Goal: Communication & Community: Answer question/provide support

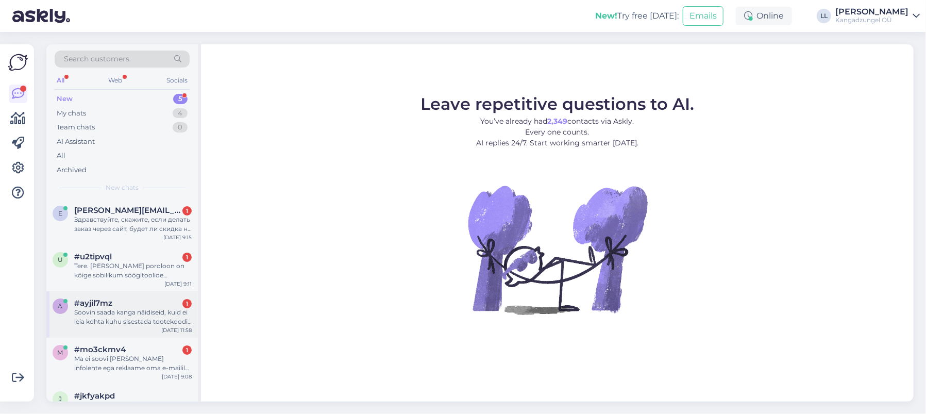
drag, startPoint x: 125, startPoint y: 323, endPoint x: 149, endPoint y: 315, distance: 25.3
click at [125, 323] on div "Soovin saada kanga näidiseid, kuid ei leia kohta kuhu sisestada tootekoodi. [PE…" at bounding box center [133, 317] width 118 height 19
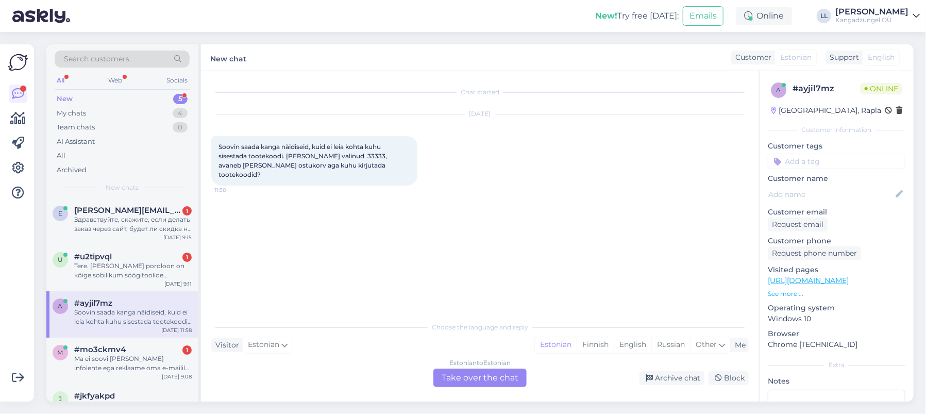
click at [479, 372] on div "Estonian to Estonian Take over the chat" at bounding box center [480, 378] width 93 height 19
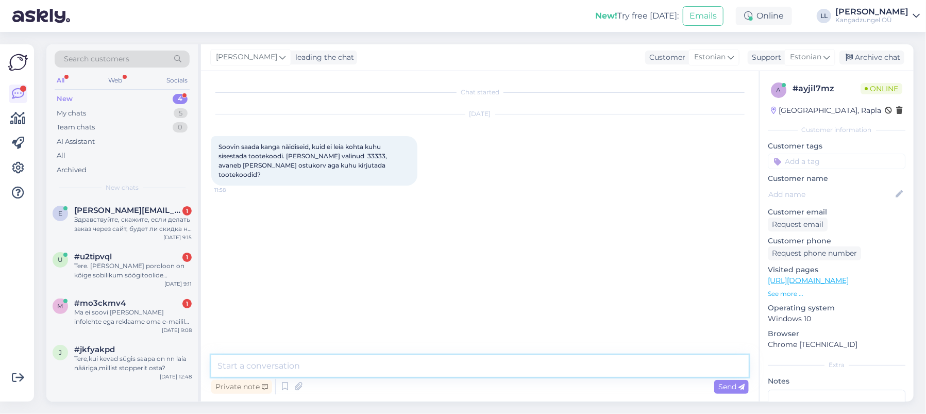
click at [339, 363] on textarea at bounding box center [480, 366] width 538 height 22
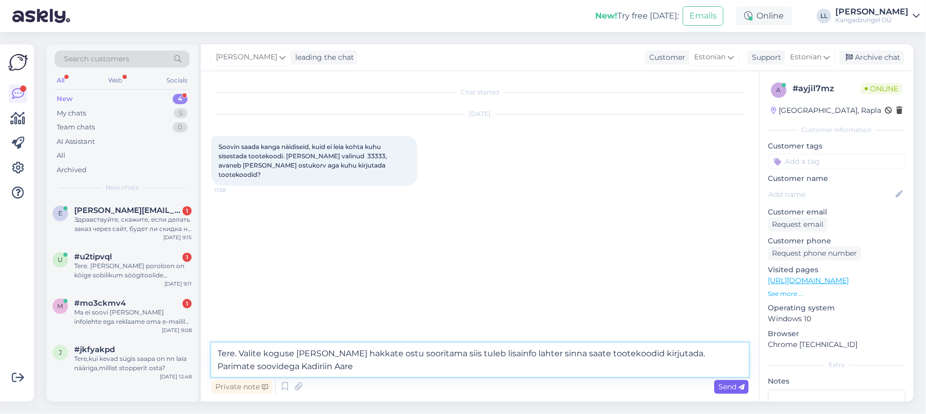
type textarea "Tere. Valite koguse [PERSON_NAME] hakkate ostu sooritama siis tuleb lisainfo la…"
click at [726, 389] on span "Send" at bounding box center [732, 386] width 26 height 9
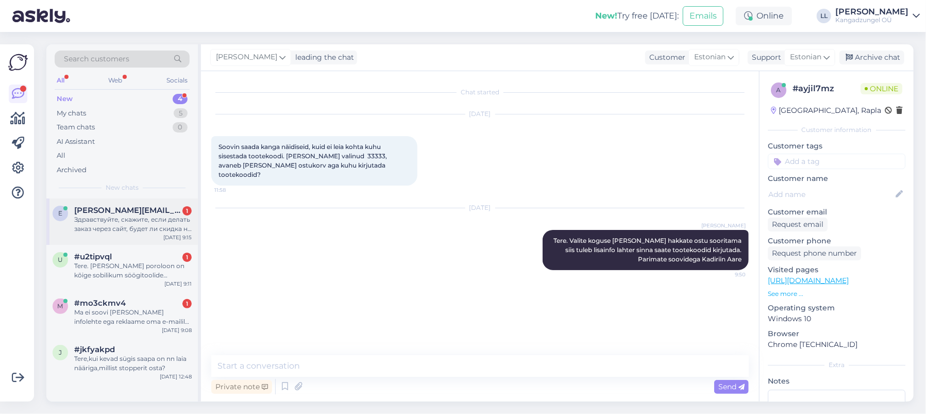
click at [155, 210] on span "[PERSON_NAME][EMAIL_ADDRESS][PERSON_NAME][DOMAIN_NAME]" at bounding box center [127, 210] width 107 height 9
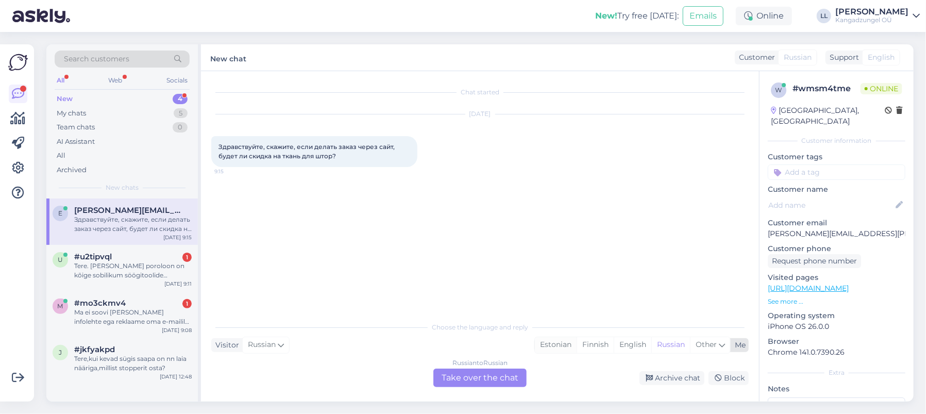
click at [552, 342] on div "Estonian" at bounding box center [556, 344] width 42 height 15
click at [491, 379] on div "Russian to Estonian Take over the chat" at bounding box center [480, 378] width 93 height 19
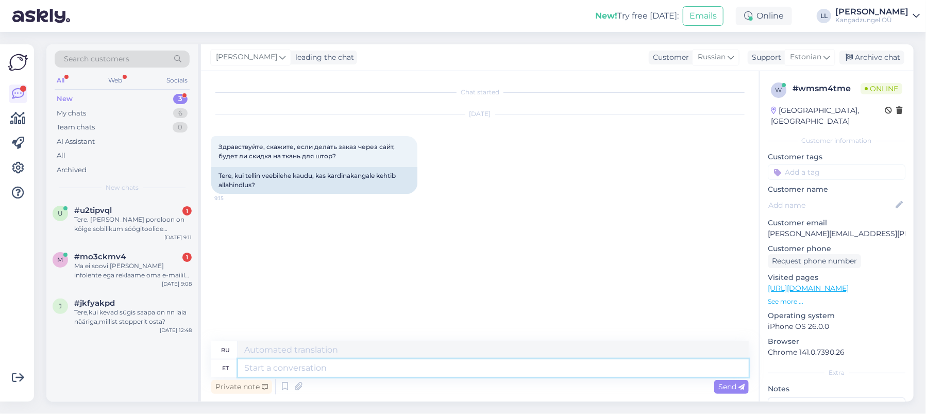
click at [319, 364] on textarea at bounding box center [493, 368] width 511 height 18
type textarea "Tere."
type textarea "Привет."
type textarea "Tere. Meil"
type textarea "Привет. Мы"
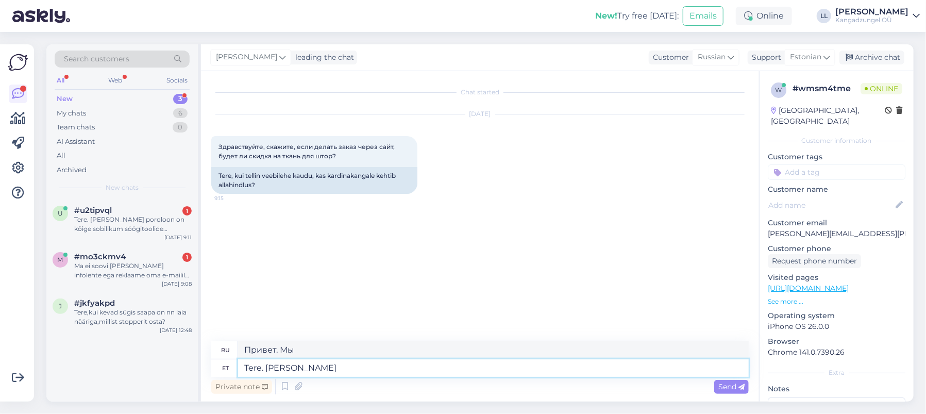
type textarea "Tere. [PERSON_NAME]"
type textarea "Привет. Мы все"
type textarea "Tere. [PERSON_NAME] kangad"
type textarea "Здравствуйте. У нас есть все ткани."
type textarea "Tere. [PERSON_NAME] kangad oma hindadega."
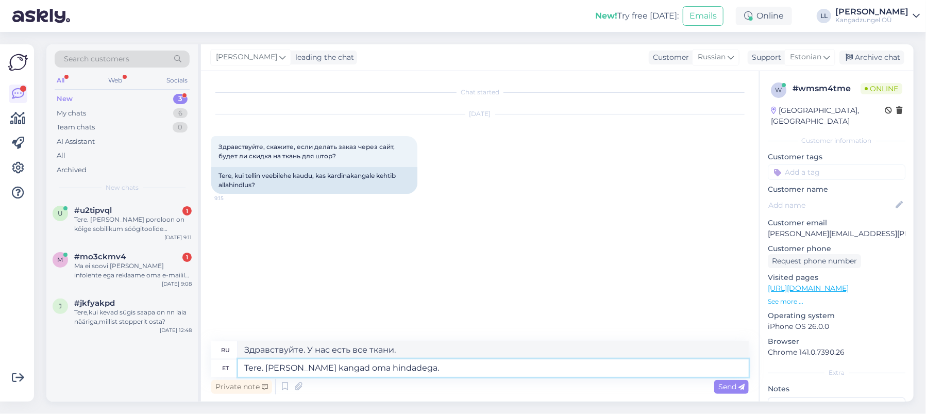
type textarea "Здравствуйте. У нас все ткани по нашим ценам."
type textarea "Tere. [PERSON_NAME] kangad oma hindadega. Lisasoo"
type textarea "Здравствуйте. У нас есть все ткани по нашим ценам. В приложении."
type textarea "Tere. [PERSON_NAME] kangad oma hindadega. Lisasoodust ei"
type textarea "Здравствуйте. У нас все ткани по нашим ценам. Дополнительная скидка."
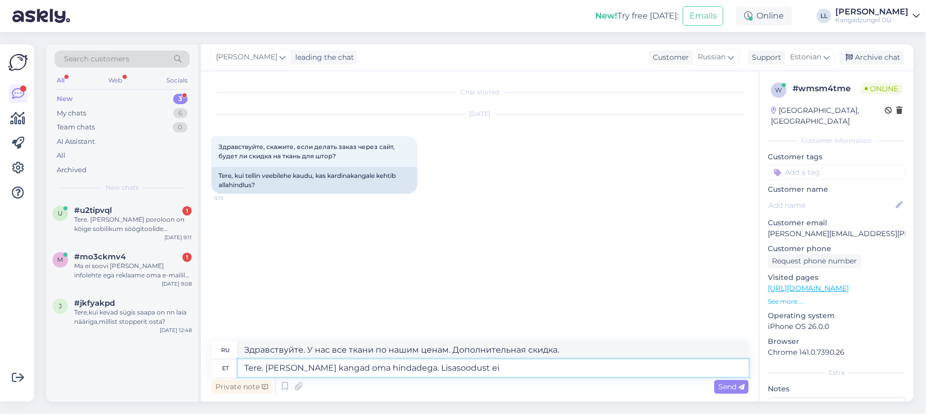
type textarea "Tere. [PERSON_NAME] kangad oma hindadega. Lisasoodust ei"
type textarea "Здравствуйте. У нас все ткани по нашим ценам. Дополнительных скидок нет."
type textarea "Tere. [PERSON_NAME] kangad oma hindadega. Lisasoodust ei ole [PERSON_NAME] just…"
type textarea "Здравствуйте. У нас все ткани по нашим ценам. Дополнительных скидок нет, если т…"
type textarea "Tere. [PERSON_NAME] kangad oma hindadega. Lisasoodust ei ole [PERSON_NAME] just…"
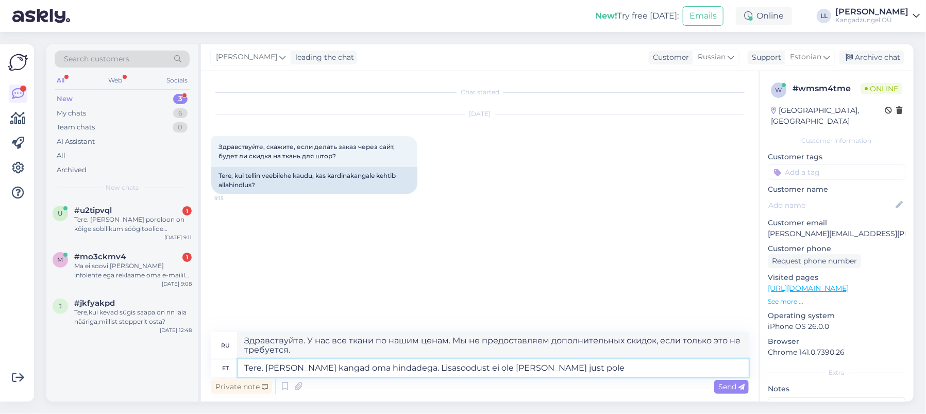
type textarea "Здравствуйте. У нас все ткани по нашим ценам. Мы не предоставляем дополнительны…"
type textarea "Tere. [PERSON_NAME] kangad oma hindadega. Lisasoodust ei ole [PERSON_NAME] just…"
type textarea "Здравствуйте. У нас все ткани по нашим ценам. Дополнительных скидок нет, если т…"
type textarea "Tere. [PERSON_NAME] kangad oma hindadega. Lisasoodust ei ole [PERSON_NAME] just…"
type textarea "Здравствуйте. У нас все ткани по нашим ценам. Дополнительных скидок нет, если т…"
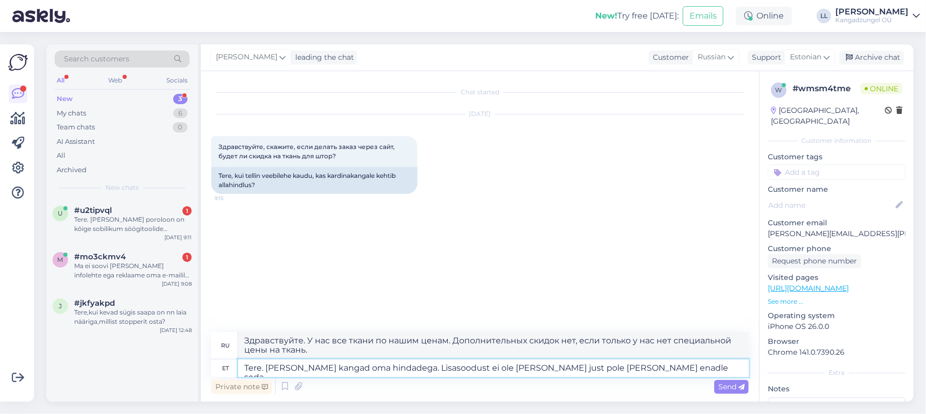
type textarea "Tere. [PERSON_NAME] kangad oma hindadega. Lisasoodust ei ole [PERSON_NAME] just…"
type textarea "Здравствуйте. У нас все ткани по нашим ценам. Дополнительных скидок нет, если т…"
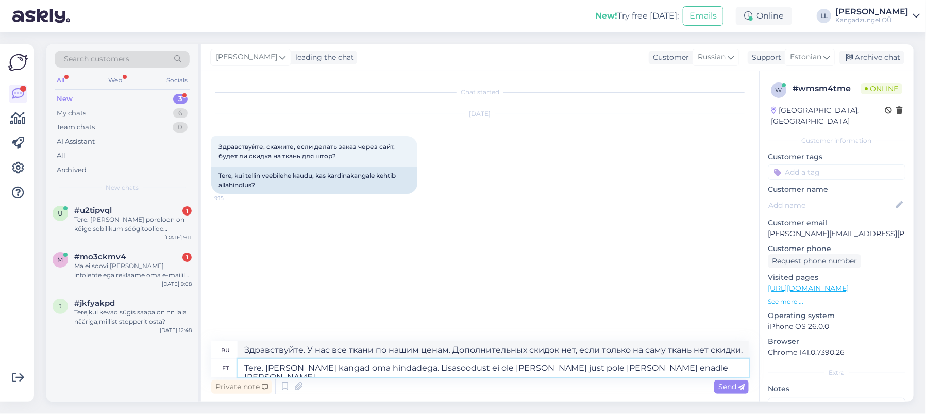
type textarea "Tere. [PERSON_NAME] kangad oma hindadega. Lisasoodust ei ole [PERSON_NAME] just…"
type textarea "Здравствуйте. У нас все ткани по нашим ценам. Дополнительных скидок нет, если т…"
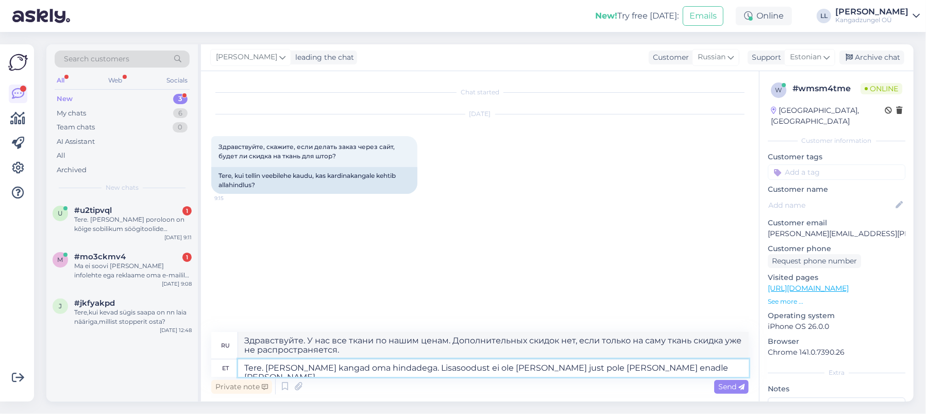
click at [615, 365] on textarea "Tere. [PERSON_NAME] kangad oma hindadega. Lisasoodust ei ole [PERSON_NAME] just…" at bounding box center [493, 368] width 511 height 18
type textarea "Tere. [PERSON_NAME] kangad oma hindadega. Lisasoodust ei ole [PERSON_NAME] just…"
type textarea "Здравствуйте. У нас все ткани по нашим ценам. Дополнительных скидок нет, если т…"
type textarea "Tere. [PERSON_NAME] kangad oma hindadega. Lisasoodust ei ole [PERSON_NAME] just…"
type textarea "Здравствуйте. У нас все ткани по нашим ценам. Дополнительных скидок нет, если т…"
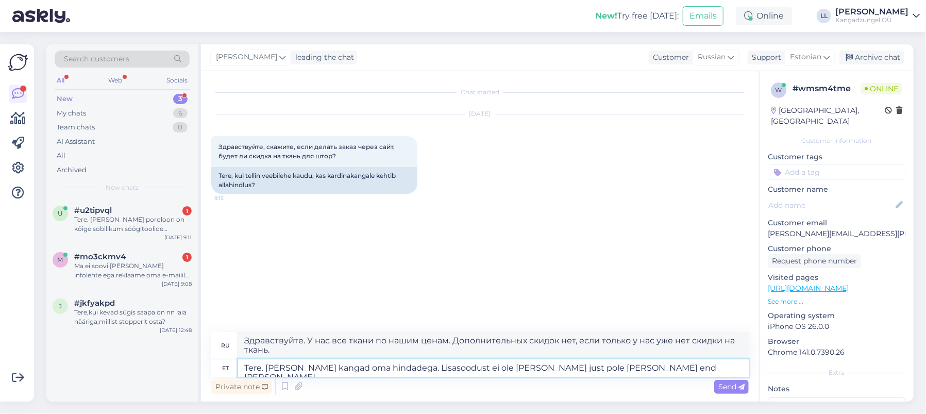
type textarea "Tere. [PERSON_NAME] kangad oma hindadega. Lisasoodust ei ole [PERSON_NAME] just…"
type textarea "Здравствуйте. У нас все ткани по нашим ценам. Дополнительных скидок нет, если т…"
type textarea "Tere. [PERSON_NAME] kangad oma hindadega. Lisasoodust ei ole [PERSON_NAME] just…"
type textarea "Здравствуйте. У нас все ткани по нашим ценам. Дополнительных скидок нет, если т…"
type textarea "Tere. [PERSON_NAME] kangad oma hindadega. Lisasoodust ei ole [PERSON_NAME] just…"
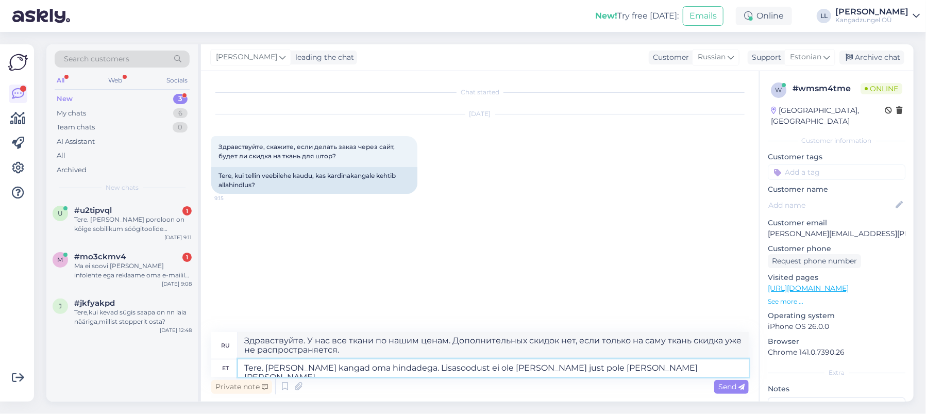
type textarea "Здравствуйте. У нас все ткани по нашим ценам. Дополнительных скидок нет, если т…"
click at [660, 369] on textarea "Tere. [PERSON_NAME] kangad oma hindadega. Lisasoodust ei ole [PERSON_NAME] just…" at bounding box center [493, 368] width 511 height 18
type textarea "Tere. [PERSON_NAME] kangad oma hindadega. Lisasoodust ei ole [PERSON_NAME] just…"
type textarea "Здравствуйте. У нас все ткани по нашим ценам. Дополнительных скидок нет, если м…"
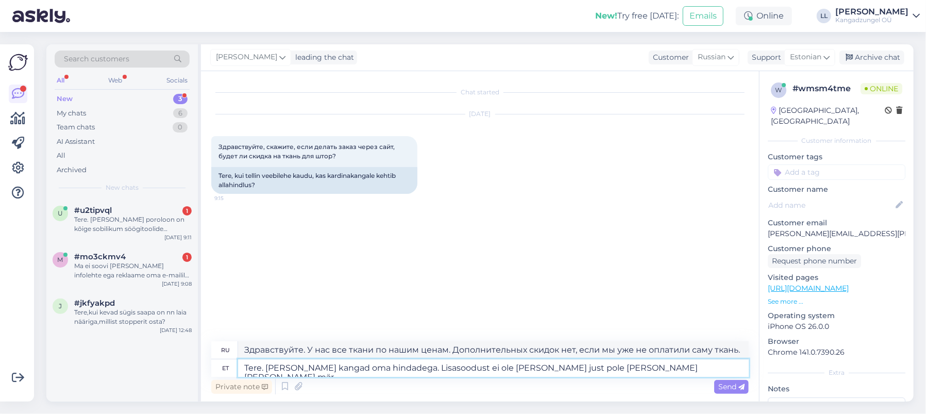
type textarea "Tere. [PERSON_NAME] kangad oma hindadega. Lisasoodust ei ole [PERSON_NAME] just…"
type textarea "Здравствуйте. У нас все ткани по нашим ценам. Дополнительных скидок нет, если т…"
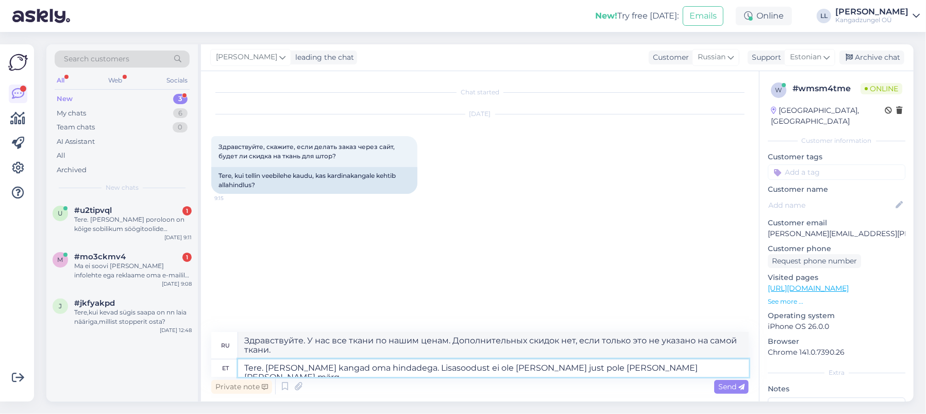
type textarea "Tere. [PERSON_NAME] kangad oma hindadega. Lisasoodust ei ole [PERSON_NAME] just…"
type textarea "Здравствуйте. У нас все ткани по нашим ценам. Дополнительных скидок нет, если т…"
type textarea "Tere. [PERSON_NAME] kangad oma hindadega. Lisasoodust ei ole [PERSON_NAME] just…"
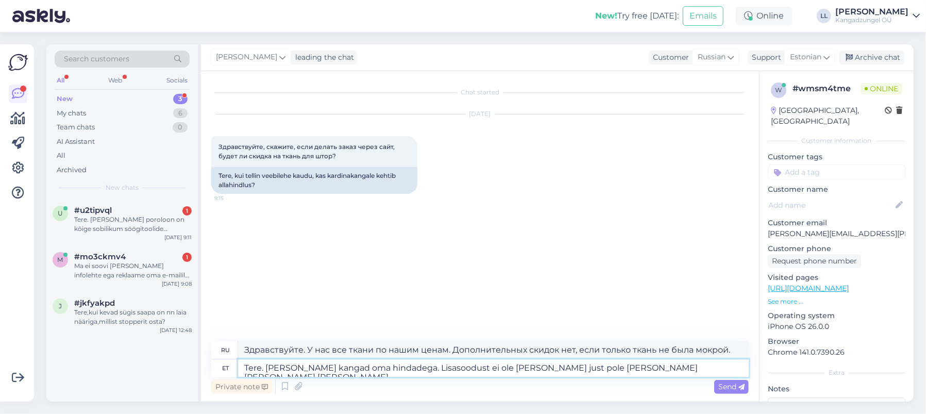
type textarea "Здравствуйте. У нас все ткани по нашим ценам. Мы не предоставляем дополнительны…"
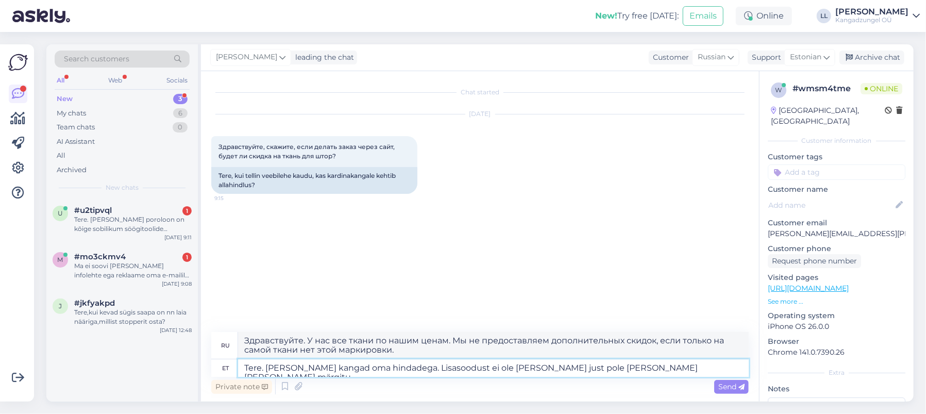
type textarea "Tere. [PERSON_NAME] kangad oma hindadega. Lisasoodust ei ole [PERSON_NAME] just…"
type textarea "Здравствуйте. У нас все ткани по нашим ценам. Мы не предоставляем дополнительны…"
type textarea "Tere. [PERSON_NAME] kangad oma hindadega. Lisasoodust ei ole [PERSON_NAME] just…"
type textarea "Здравствуйте. У нас все ткани по нашим ценам. Дополнительных скидок нет, если т…"
type textarea "Tere. [PERSON_NAME] kangad oma hindadega. Lisasoodust ei ole [PERSON_NAME] just…"
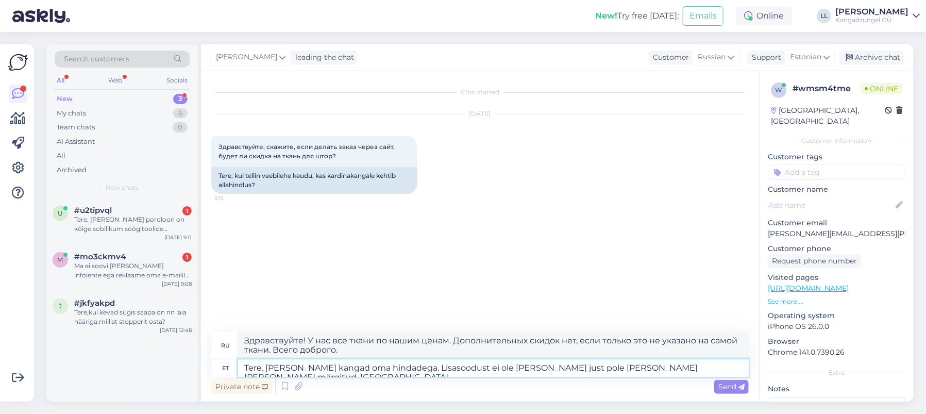
type textarea "Здравствуйте. У нас все ткани по нашим ценам. Дополнительных скидок нет, если т…"
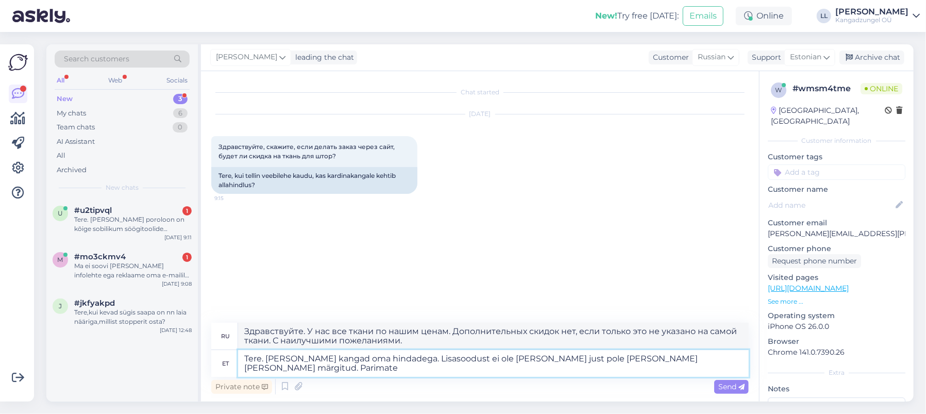
type textarea "Tere. [PERSON_NAME] kangad oma hindadega. Lisasoodust ei ole [PERSON_NAME] just…"
type textarea "Здравствуйте! У нас все ткани по нашим ценам. Дополнительных скидок нет, если т…"
type textarea "Tere. [PERSON_NAME] kangad oma hindadega. Lisasoodust ei ole [PERSON_NAME] just…"
type textarea "Здравствуйте. У нас все ткани по нашим ценам. Дополнительных скидок нет, если т…"
type textarea "Tere. [PERSON_NAME] kangad oma hindadega. Lisasoodust ei ole [PERSON_NAME] just…"
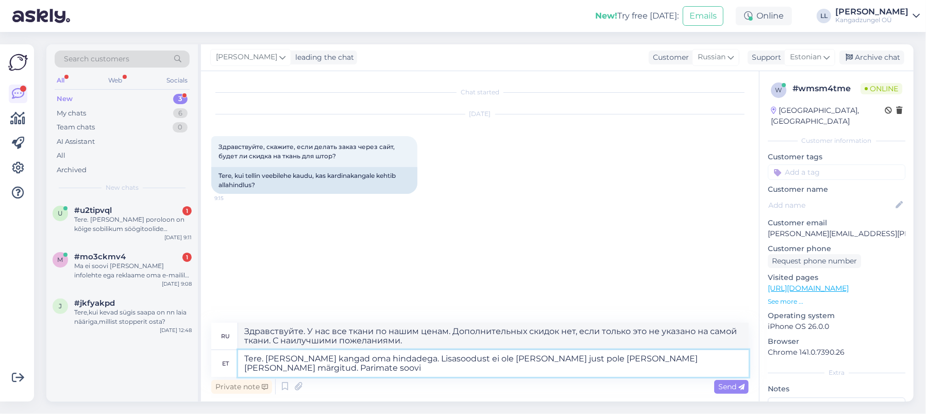
type textarea "Здравствуйте! У нас все ткани по нашим ценам. Дополнительных скидок нет, если т…"
type textarea "Tere. [PERSON_NAME] kangad oma hindadega. Lisasoodust ei ole [PERSON_NAME] just…"
type textarea "Здравствуйте! У нас все ткани по нашим ценам. Дополнительных скидок нет, если т…"
type textarea "Tere. [PERSON_NAME] kangad oma hindadega. Lisasoodust ei ole [PERSON_NAME] just…"
type textarea "Здравствуйте! У нас все ткани по нашим ценам. Мы не предоставляем дополнительны…"
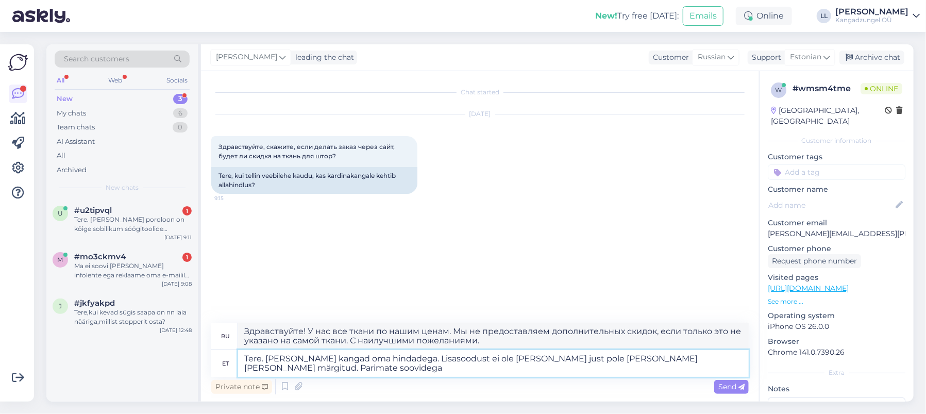
type textarea "Tere. [PERSON_NAME] kangad oma hindadega. Lisasoodust ei ole [PERSON_NAME] just…"
type textarea "Здравствуйте! У нас все ткани по нашим ценам. Мы не предоставляем дополнительны…"
type textarea "Tere. [PERSON_NAME] kangad oma hindadega. Lisasoodust ei ole [PERSON_NAME] just…"
type textarea "Здравствуйте. У нас все ткани по нашим ценам. Дополнительных скидок нет, если т…"
type textarea "Tere. [PERSON_NAME] kangad oma hindadega. Lisasoodust ei ole [PERSON_NAME] just…"
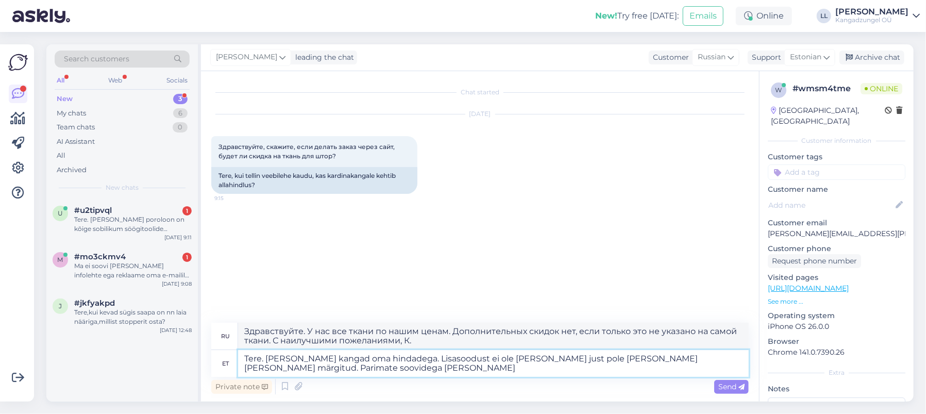
type textarea "Здравствуйте. У нас все ткани по нашим ценам. Дополнительных скидок нет, если т…"
type textarea "Tere. [PERSON_NAME] kangad oma hindadega. Lisasoodust ei ole [PERSON_NAME] just…"
type textarea "Здравствуйте. У нас все ткани по нашим ценам. Дополнительных скидок нет, если т…"
type textarea "Tere. [PERSON_NAME] kangad oma hindadega. Lisasoodust ei ole [PERSON_NAME] just…"
type textarea "Здравствуйте. У нас все ткани по нашим ценам. Дополнительных скидок нет, если т…"
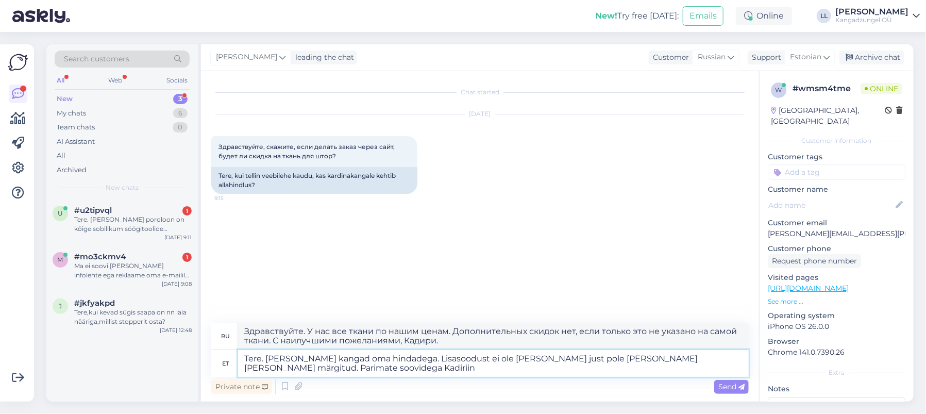
type textarea "Tere. [PERSON_NAME] kangad oma hindadega. Lisasoodust ei ole [PERSON_NAME] just…"
type textarea "Здравствуйте. У нас все ткани по нашим ценам. Дополнительных скидок нет, если т…"
type textarea "Tere. [PERSON_NAME] kangad oma hindadega. Lisasoodust ei ole [PERSON_NAME] just…"
type textarea "Здравствуйте. У нас все ткани по нашим ценам. Дополнительных скидок нет, если т…"
type textarea "Tere. [PERSON_NAME] kangad oma hindadega. Lisasoodust ei ole [PERSON_NAME] just…"
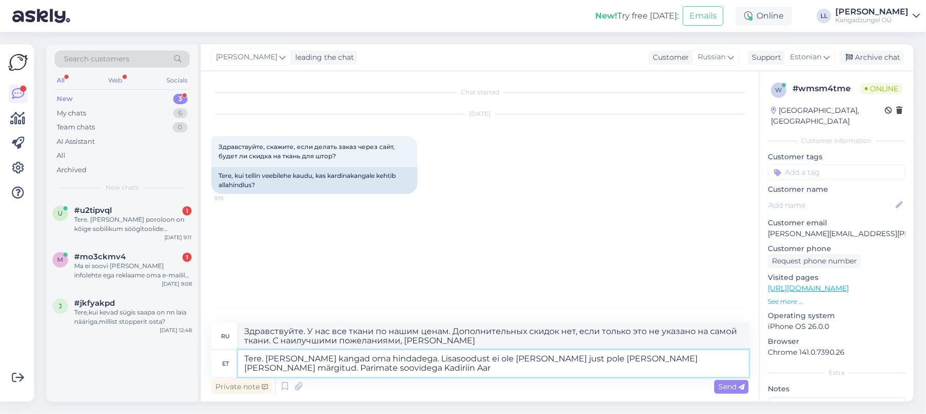
type textarea "Здравствуйте. У нас все ткани по нашим ценам. Дополнительных скидок нет, если т…"
type textarea "Tere. [PERSON_NAME] kangad oma hindadega. Lisasoodust ei ole [PERSON_NAME] just…"
type textarea "Здравствуйте! Все ткани у нас по нашим ценам. Дополнительных скидок нет, если т…"
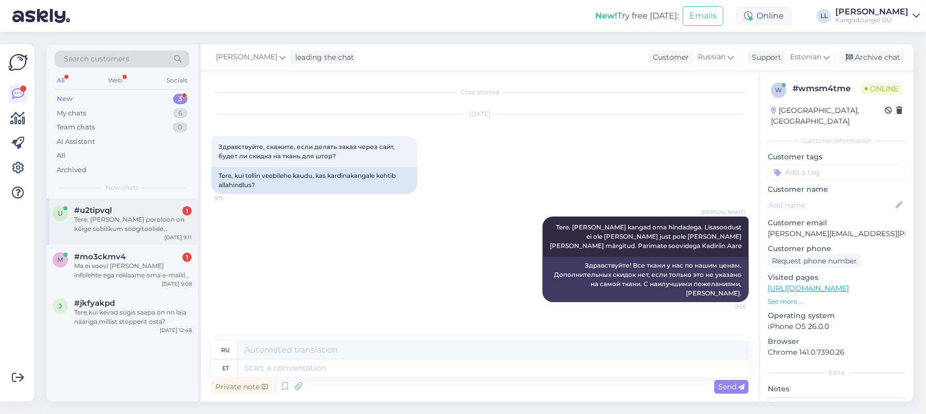
click at [129, 218] on div "Tere. [PERSON_NAME] poroloon on kõige sobilikum söögitoolide isumisosale? [PERS…" at bounding box center [133, 224] width 118 height 19
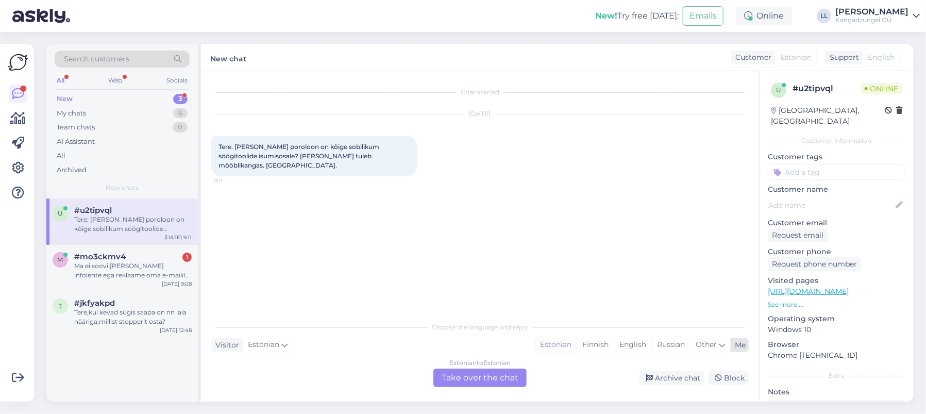
click at [555, 344] on div "Estonian" at bounding box center [556, 344] width 42 height 15
click at [489, 374] on div "Estonian to Estonian Take over the chat" at bounding box center [480, 378] width 93 height 19
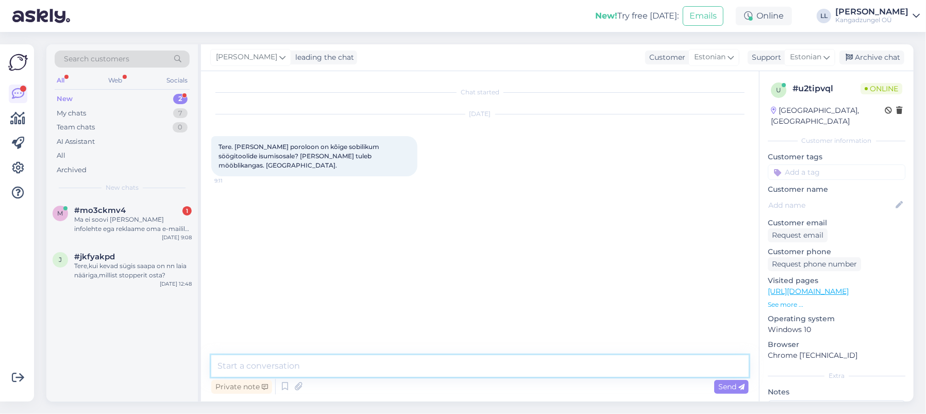
click at [320, 364] on textarea at bounding box center [480, 366] width 538 height 22
type textarea "5"
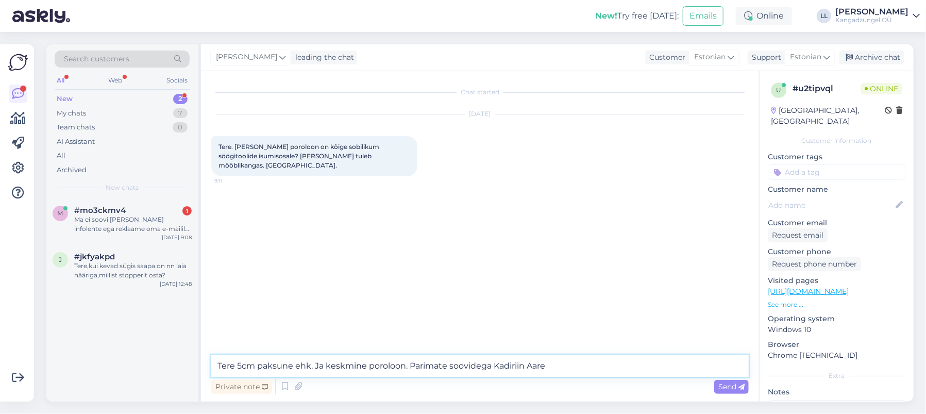
click at [310, 368] on textarea "Tere 5cm paksune ehk. Ja keskmine poroloon. Parimate soovidega Kadiriin Aare" at bounding box center [480, 366] width 538 height 22
type textarea "Tere 5cm paksune ehk. Ja keskmine poroloon. Parimate soovidega Kadiriin Aare"
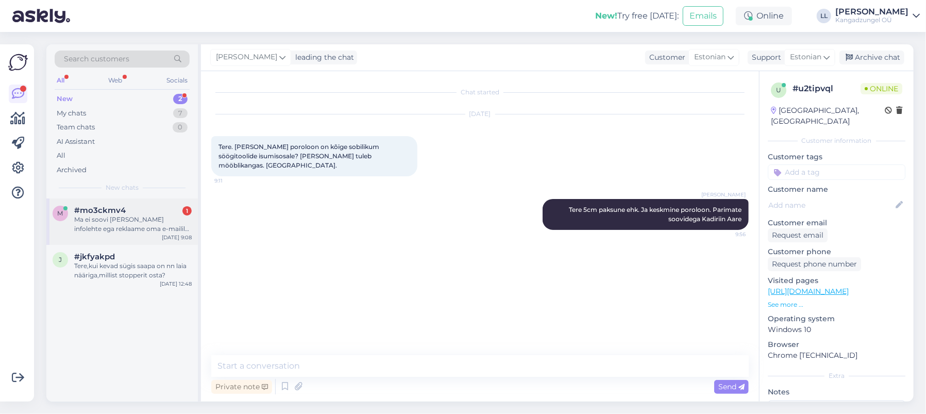
click at [129, 215] on div "Ma ei soovi [PERSON_NAME] infolehte ega reklaame oma e-mailile. Tänan" at bounding box center [133, 224] width 118 height 19
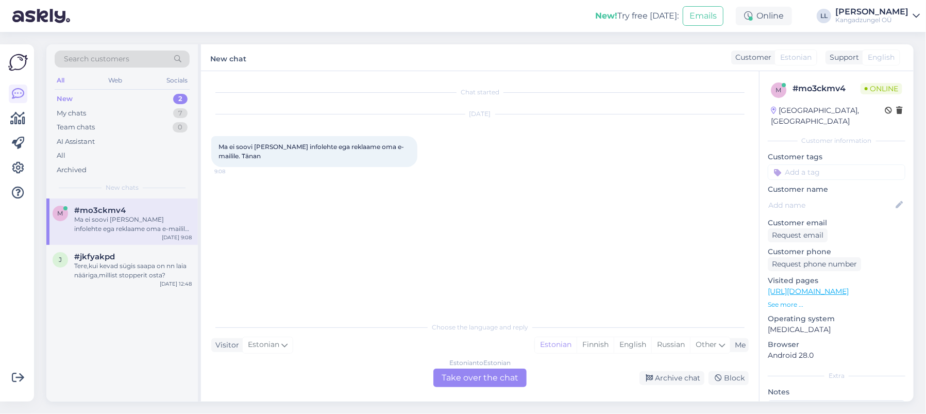
click at [448, 371] on div "Estonian to Estonian Take over the chat" at bounding box center [480, 378] width 93 height 19
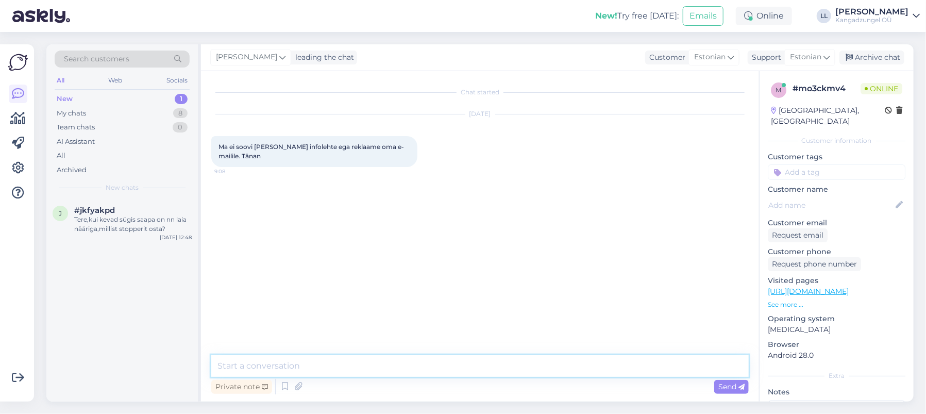
click at [318, 366] on textarea at bounding box center [480, 366] width 538 height 22
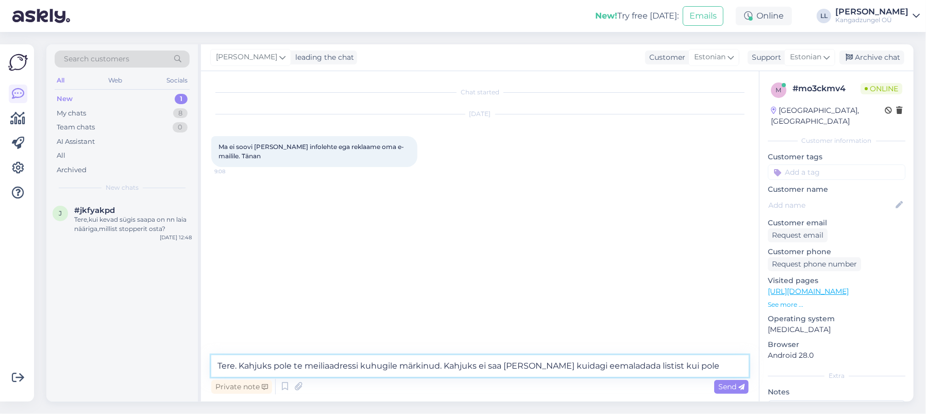
click at [589, 364] on textarea "Tere. Kahjuks pole te meiliaadressi kuhugile märkinud. Kahjuks ei saa [PERSON_N…" at bounding box center [480, 366] width 538 height 22
click at [692, 370] on textarea "Tere. Kahjuks pole te meiliaadressi kuhugile märkinud. Kahjuks ei saa [PERSON_N…" at bounding box center [480, 366] width 538 height 22
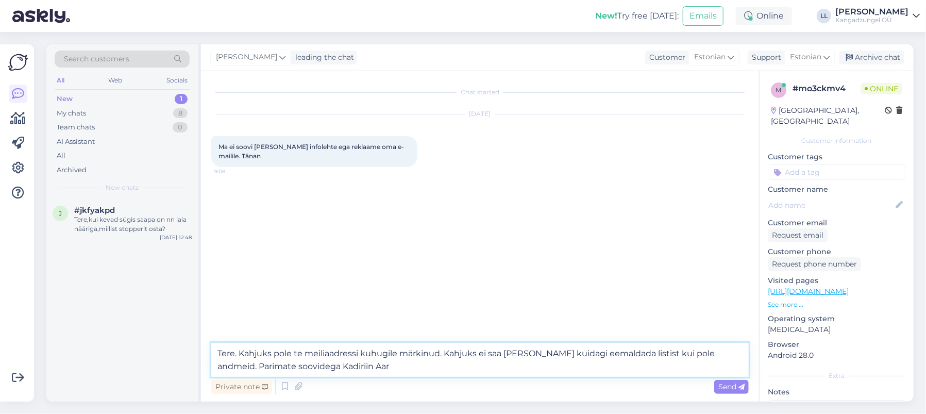
type textarea "Tere. Kahjuks pole te meiliaadressi kuhugile märkinud. Kahjuks ei saa [PERSON_N…"
